Goal: Register for event/course

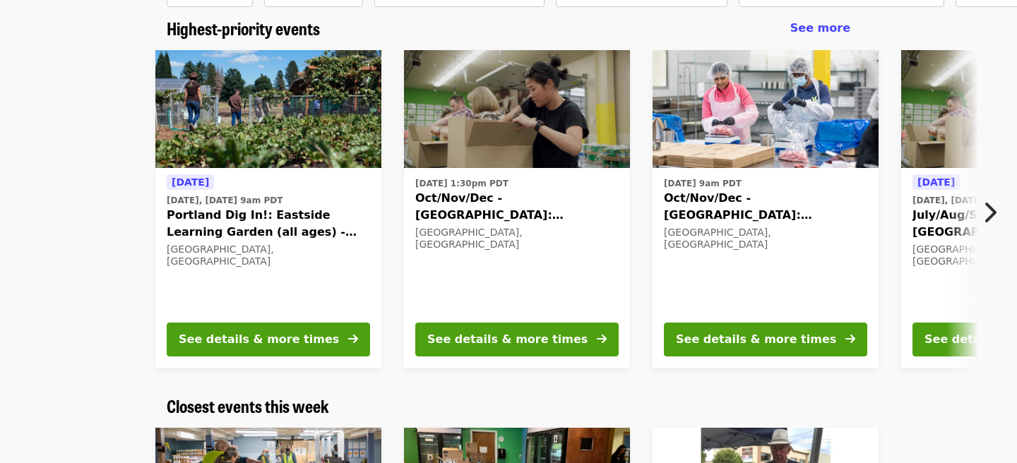
scroll to position [114, 0]
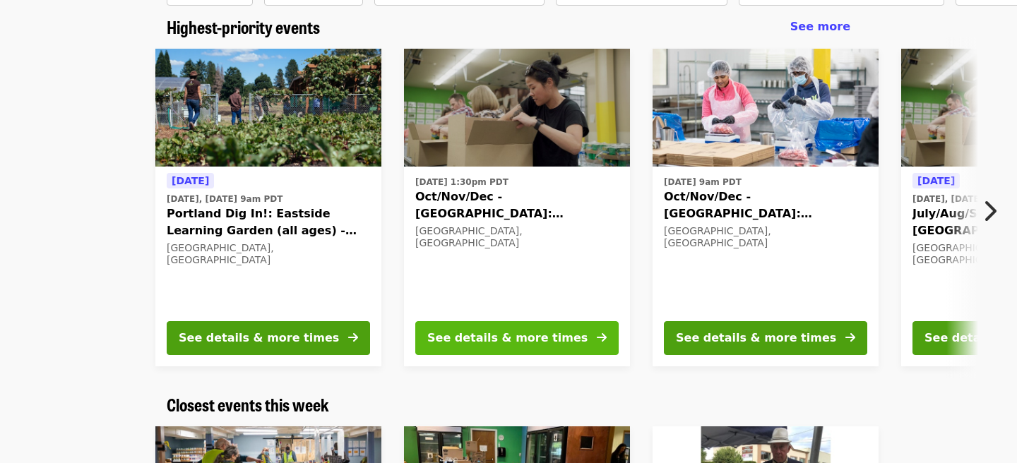
click at [558, 347] on button "See details & more times" at bounding box center [516, 338] width 203 height 34
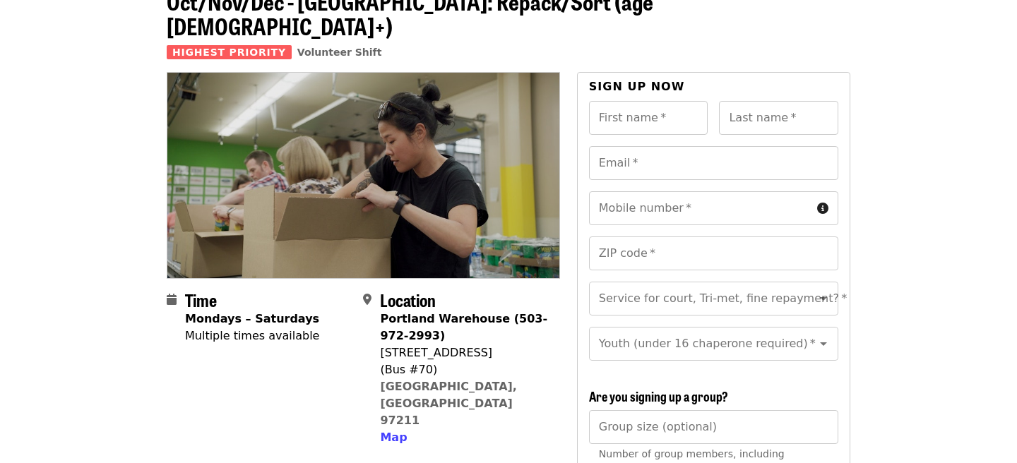
scroll to position [88, 0]
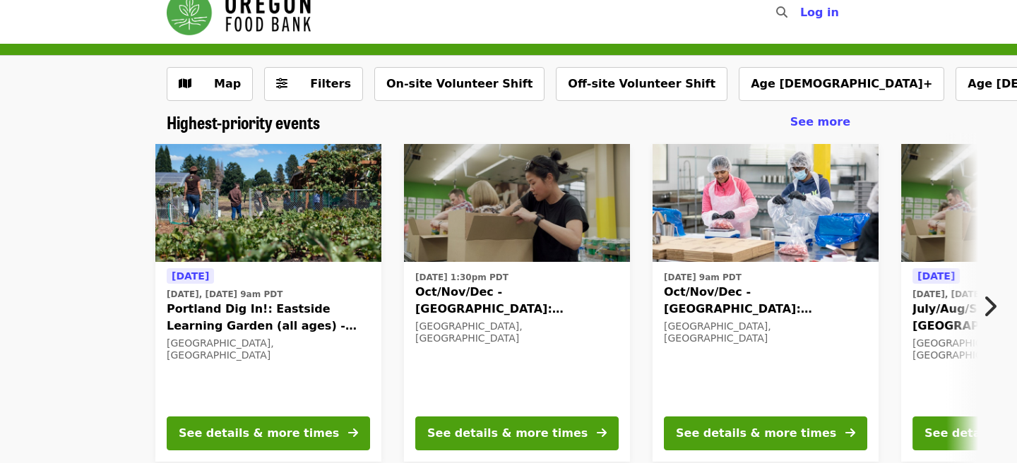
scroll to position [6, 0]
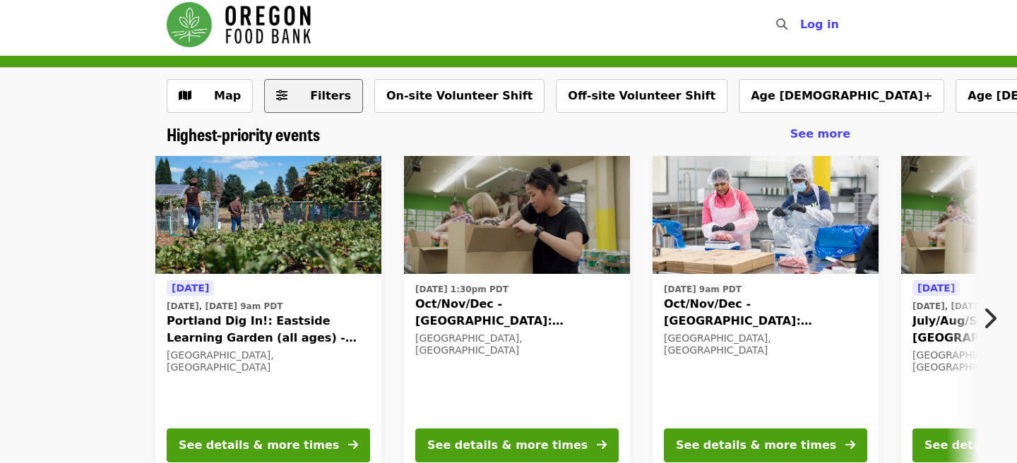
click at [319, 97] on span "Filters" at bounding box center [330, 95] width 41 height 13
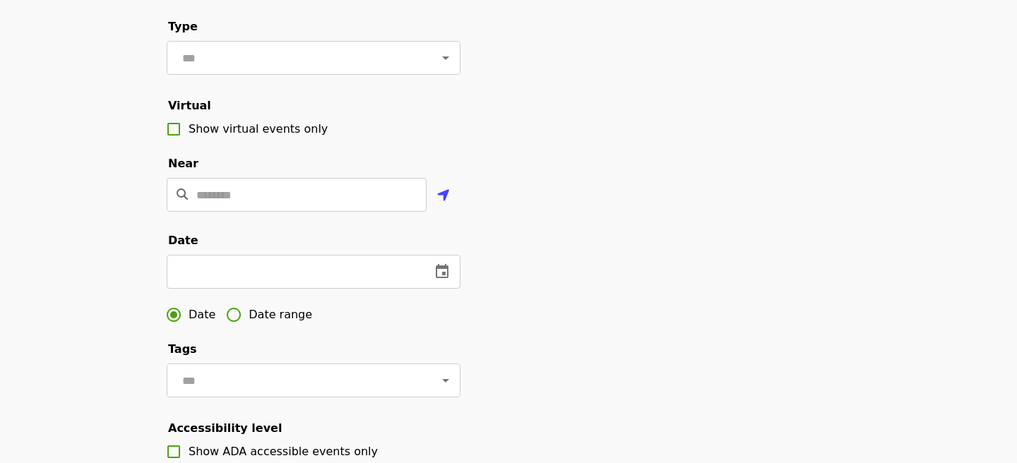
scroll to position [182, 0]
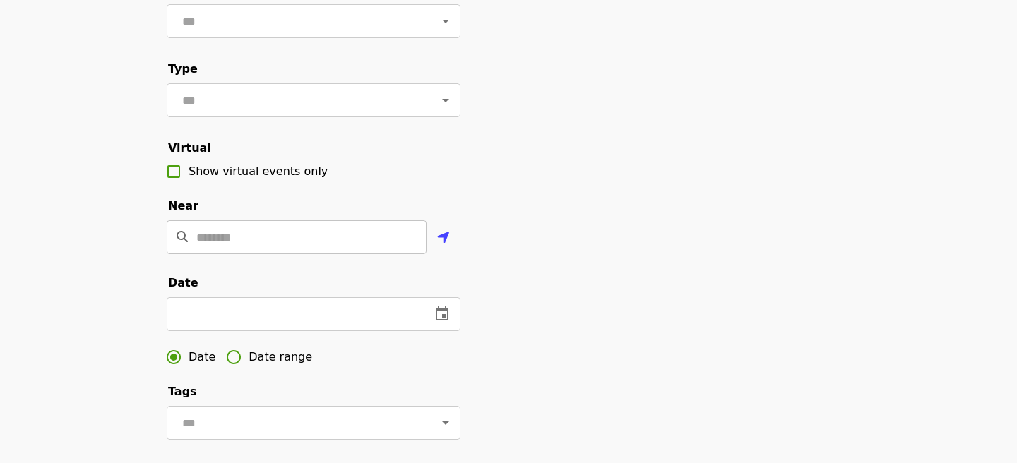
click at [256, 239] on input "Location" at bounding box center [311, 237] width 230 height 34
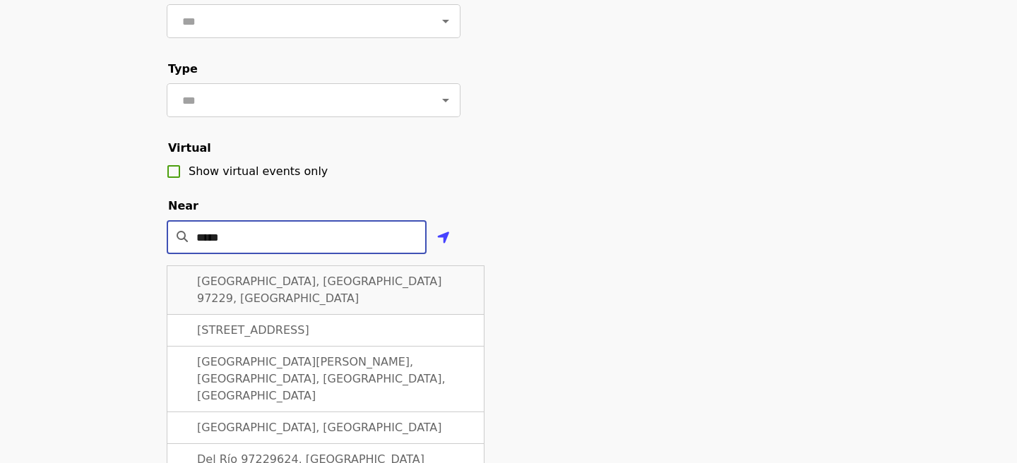
click at [290, 280] on span "[GEOGRAPHIC_DATA], [GEOGRAPHIC_DATA] 97229, [GEOGRAPHIC_DATA]" at bounding box center [319, 290] width 245 height 30
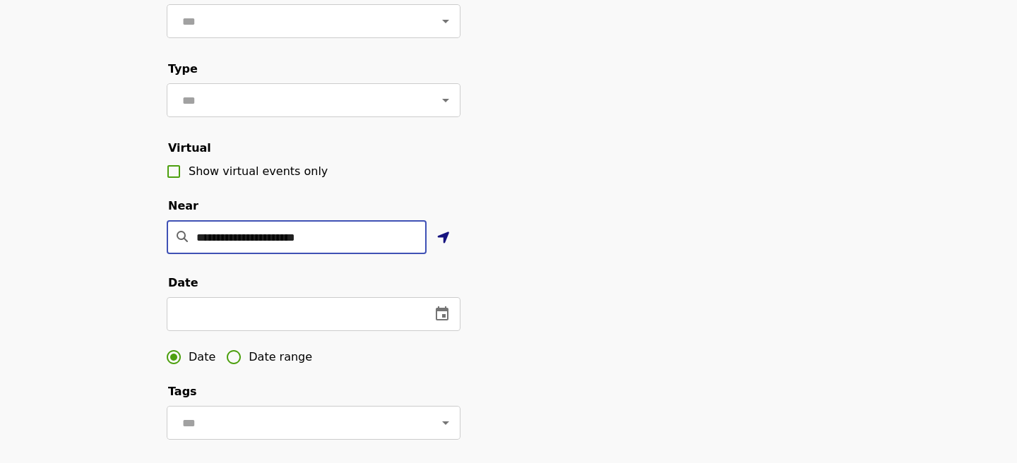
type input "**********"
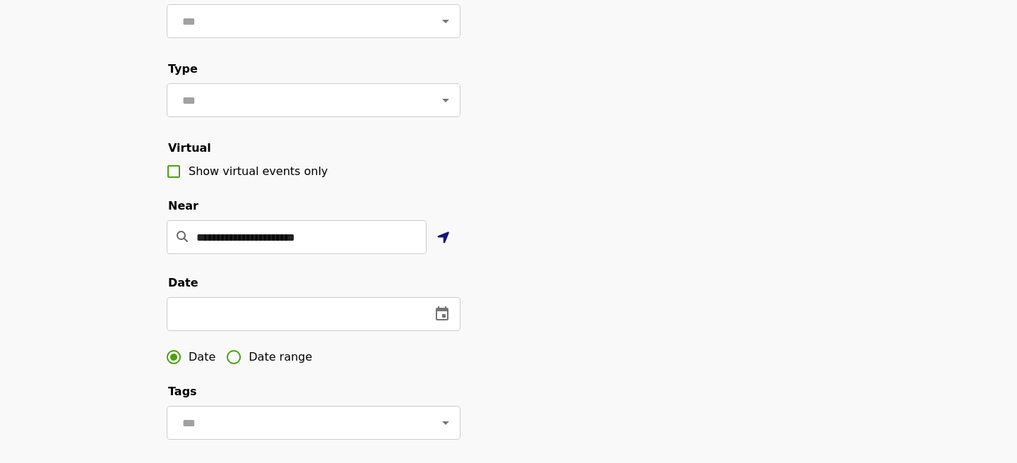
click at [451, 236] on button "Use my location" at bounding box center [444, 239] width 34 height 34
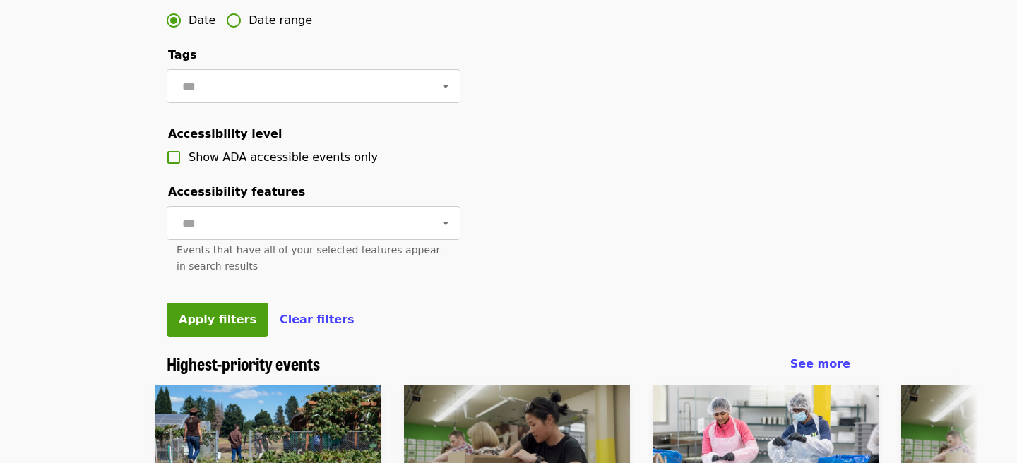
scroll to position [622, 0]
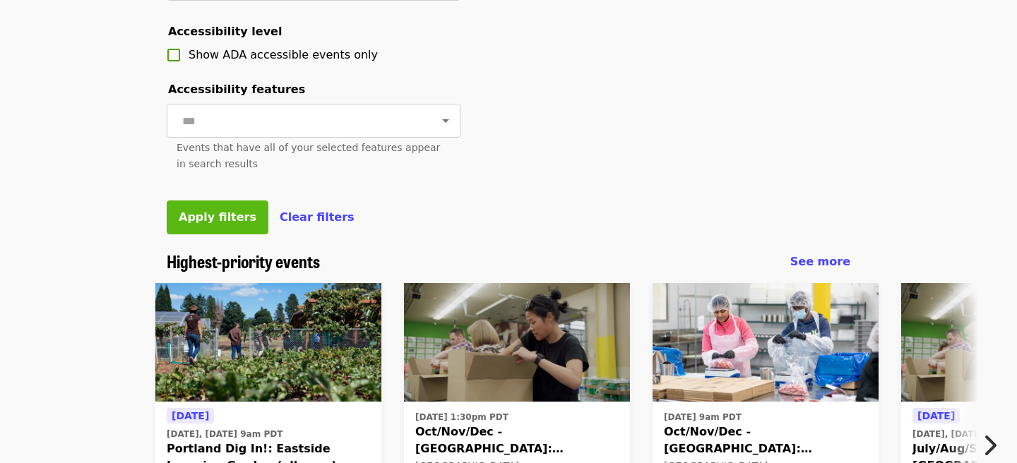
click at [187, 209] on button "Apply filters" at bounding box center [218, 218] width 102 height 34
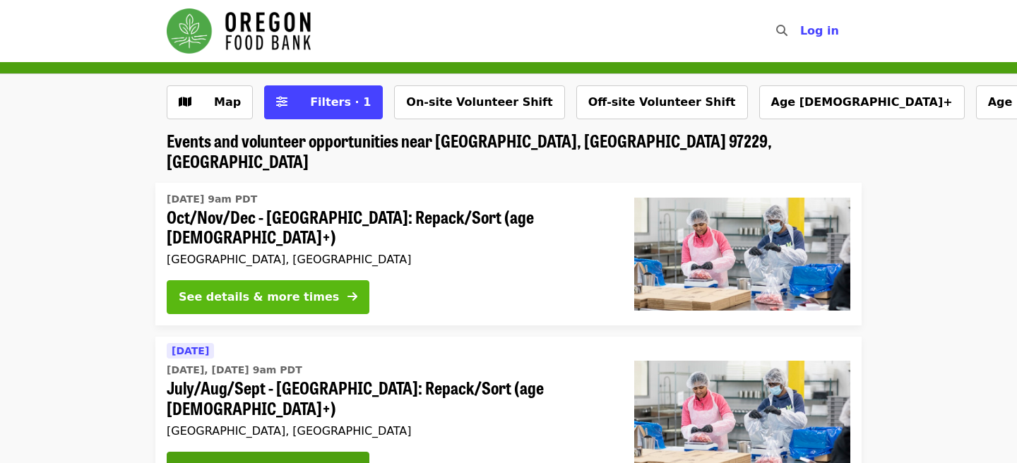
click at [238, 289] on div "See details & more times" at bounding box center [259, 297] width 160 height 17
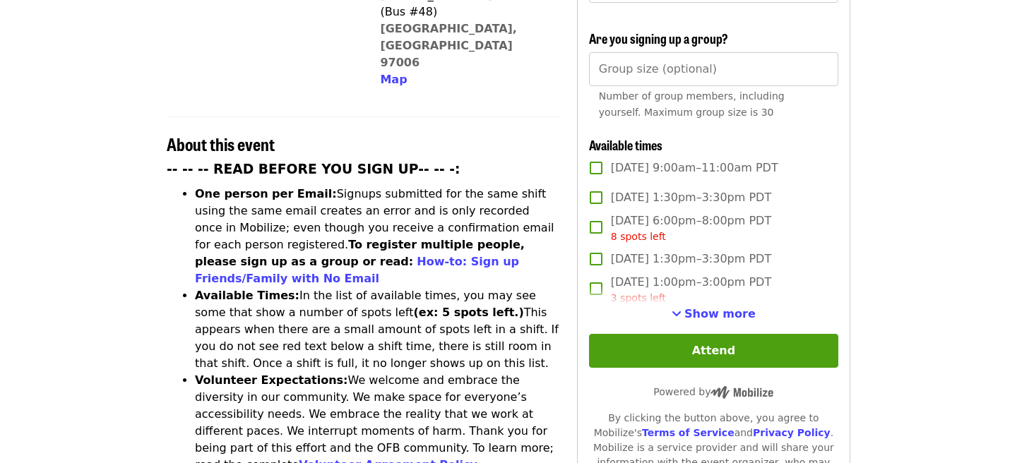
scroll to position [444, 0]
click at [699, 307] on span "Show more" at bounding box center [719, 313] width 71 height 13
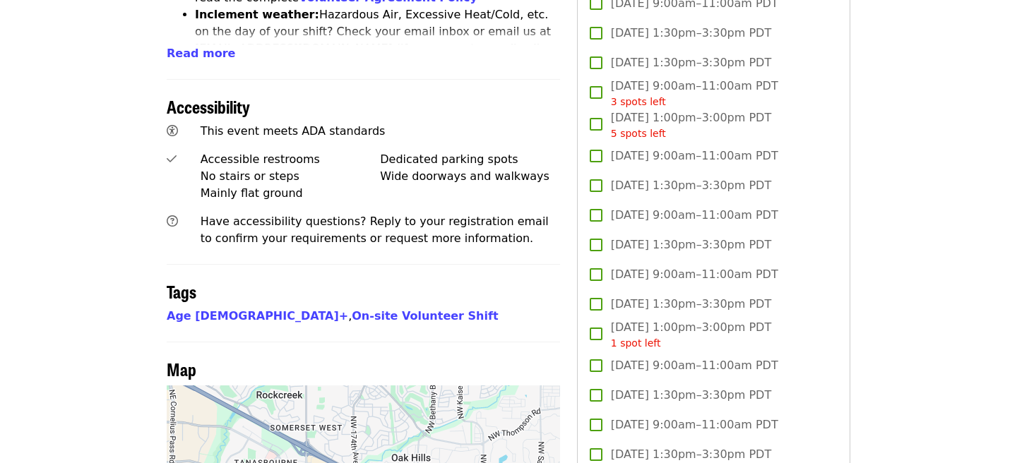
scroll to position [585, 0]
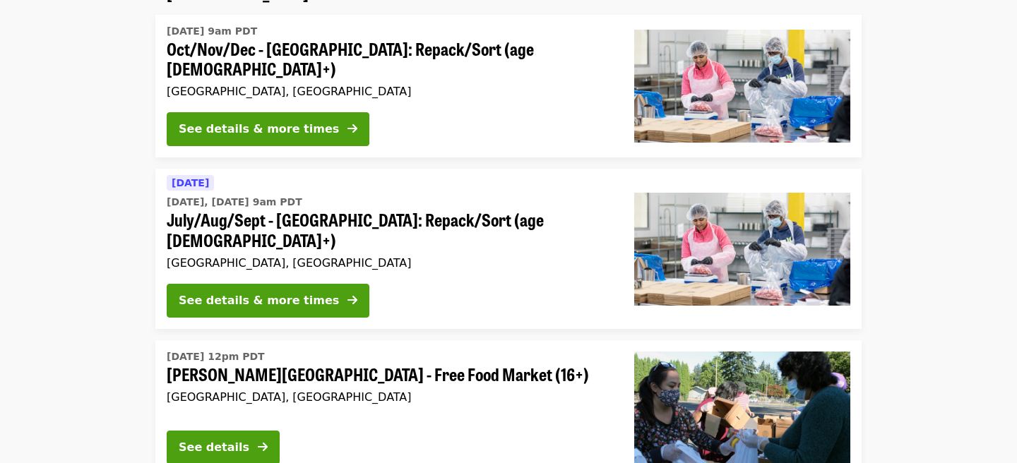
scroll to position [172, 0]
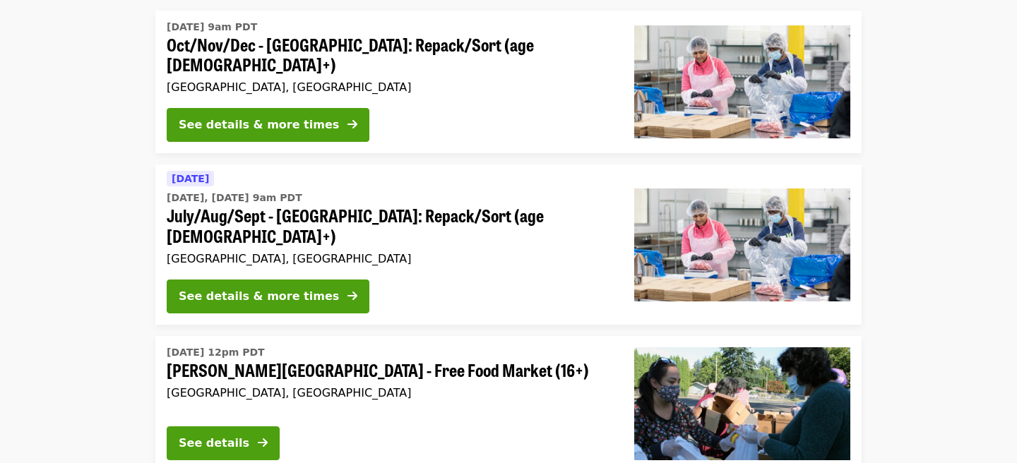
click at [345, 360] on span "[PERSON_NAME][GEOGRAPHIC_DATA] - Free Food Market (16+)" at bounding box center [389, 370] width 445 height 20
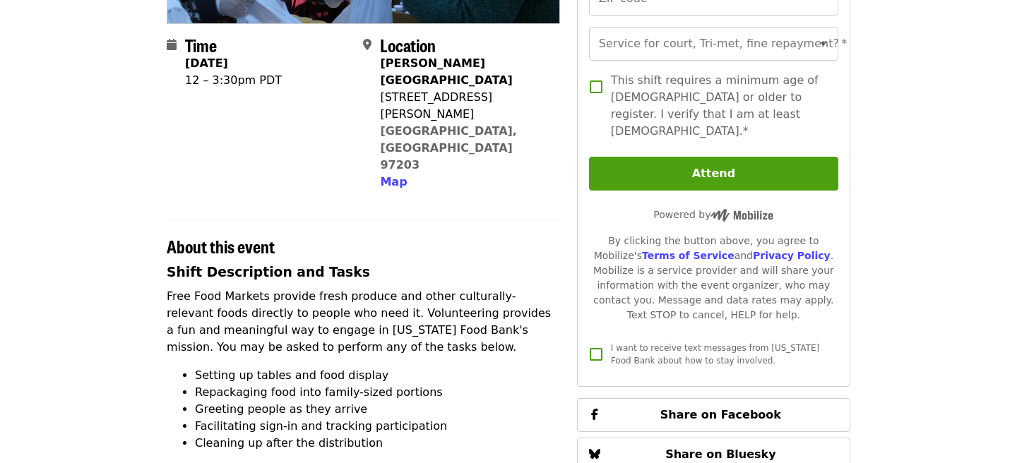
scroll to position [323, 0]
